Goal: Information Seeking & Learning: Learn about a topic

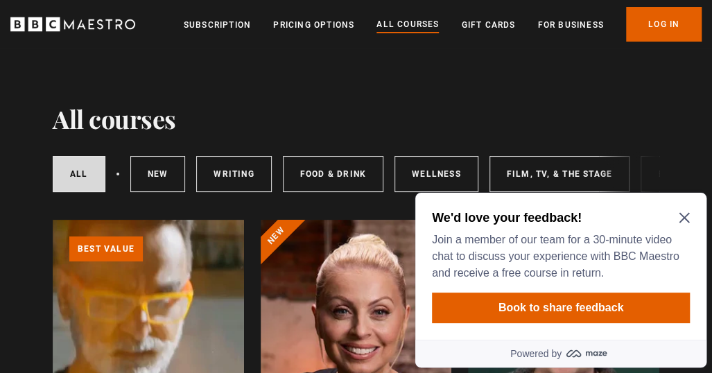
click at [685, 221] on icon "Close Maze Prompt" at bounding box center [684, 217] width 11 height 11
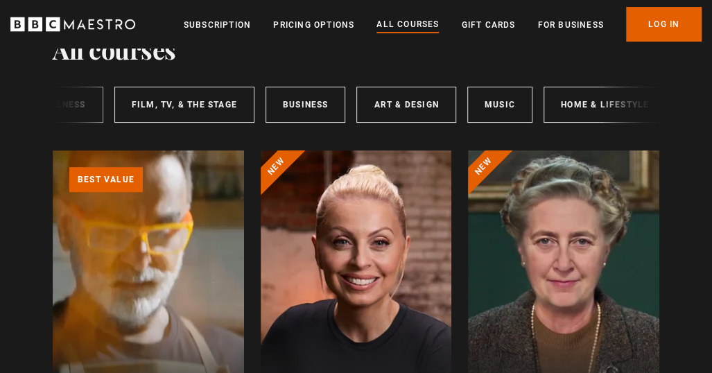
scroll to position [0, 384]
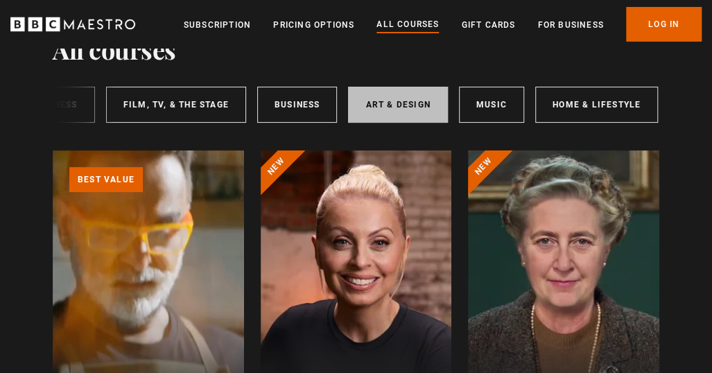
click at [381, 99] on link "Art & Design" at bounding box center [397, 105] width 99 height 36
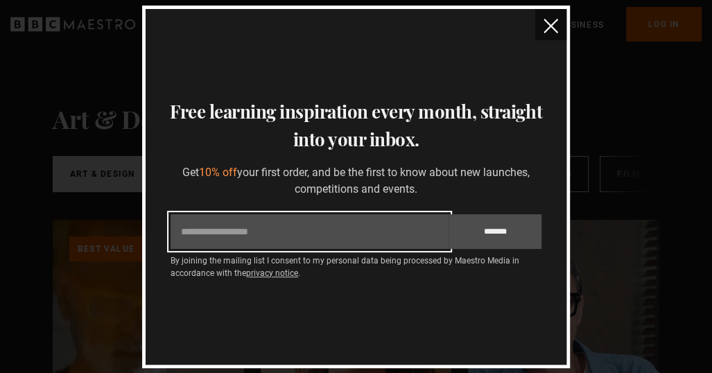
click at [349, 223] on input "Email" at bounding box center [310, 231] width 278 height 35
type input "**********"
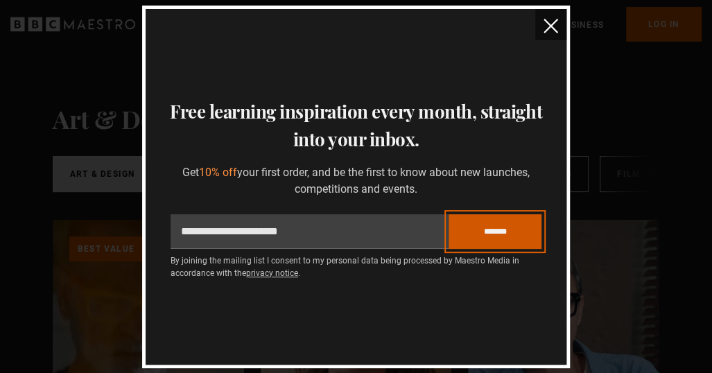
click at [501, 235] on input "*******" at bounding box center [495, 231] width 93 height 35
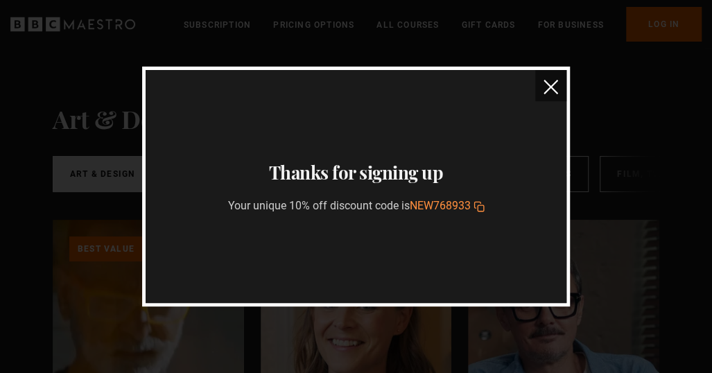
drag, startPoint x: 411, startPoint y: 204, endPoint x: 460, endPoint y: 210, distance: 48.9
click at [471, 205] on span "NEW768933" at bounding box center [440, 205] width 61 height 13
copy span "NEW768933"
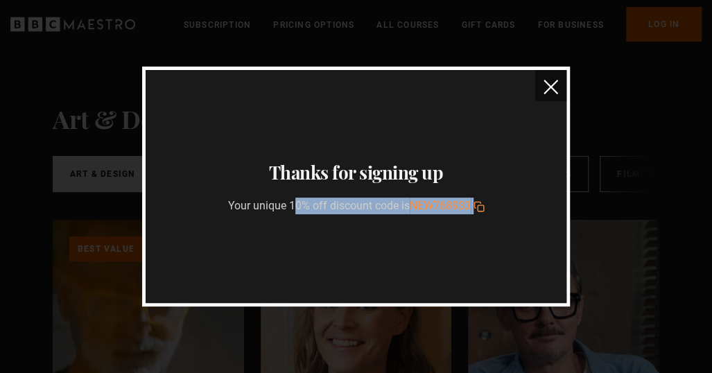
drag, startPoint x: 228, startPoint y: 203, endPoint x: 481, endPoint y: 211, distance: 253.3
click at [481, 211] on p "Your unique 10% off discount code is NEW768933 Copy discount code to your clipb…" at bounding box center [356, 206] width 257 height 17
copy p "Your unique 10% off discount code is NEW768933 Copy discount code to your clipb…"
click at [552, 89] on img "close" at bounding box center [551, 87] width 15 height 15
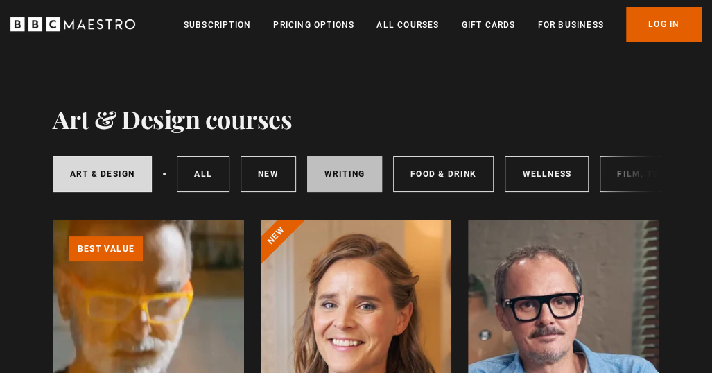
click at [326, 172] on link "Writing" at bounding box center [344, 174] width 75 height 36
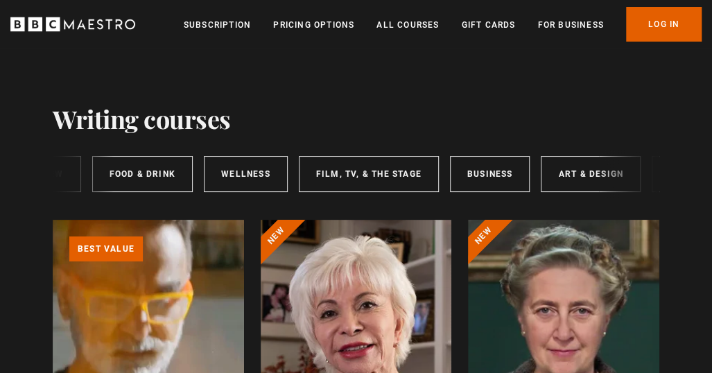
scroll to position [0, 384]
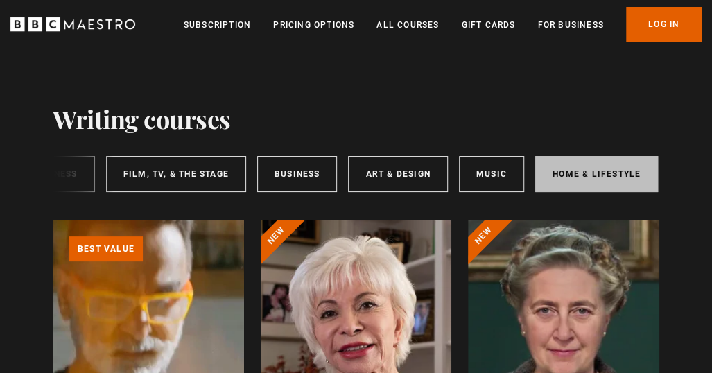
click at [600, 173] on link "Home & Lifestyle" at bounding box center [596, 174] width 123 height 36
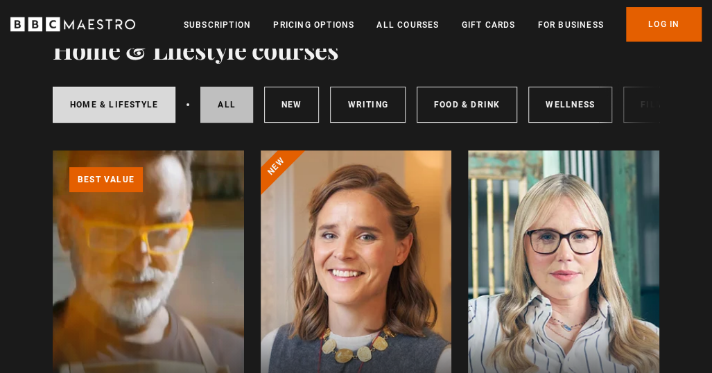
click at [239, 105] on link "All courses" at bounding box center [226, 105] width 53 height 36
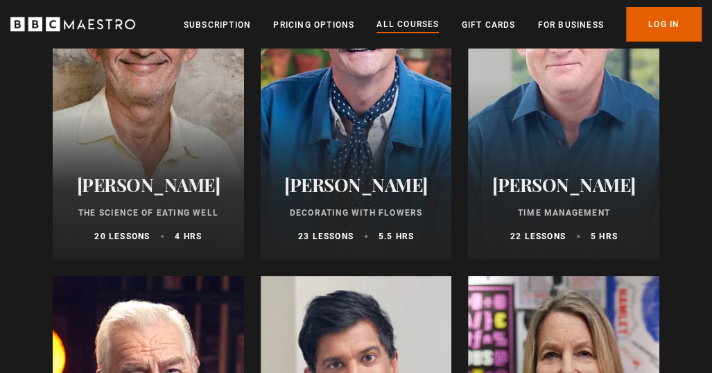
scroll to position [2081, 0]
